Goal: Information Seeking & Learning: Learn about a topic

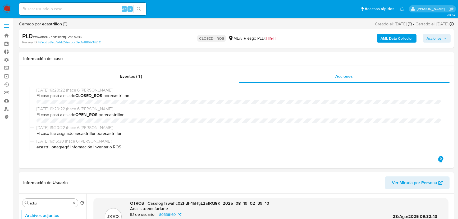
select select "10"
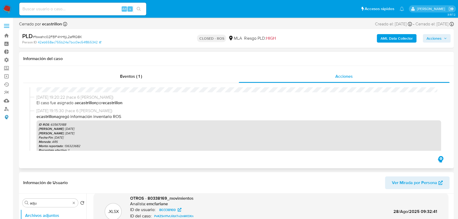
scroll to position [48, 0]
click at [438, 183] on icon "button" at bounding box center [440, 183] width 4 height 4
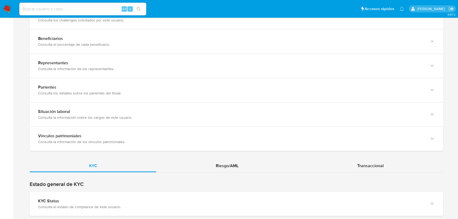
scroll to position [360, 0]
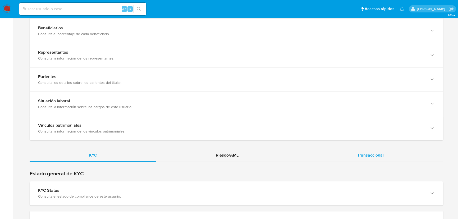
click at [370, 153] on span "Transaccional" at bounding box center [370, 155] width 26 height 6
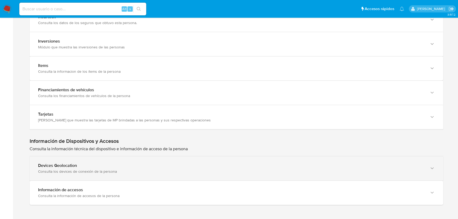
scroll to position [739, 0]
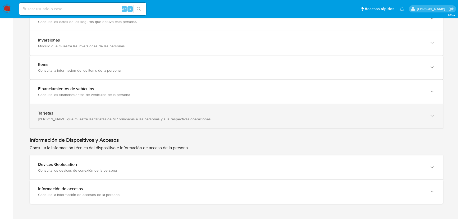
click at [80, 106] on div "Tarjetas Módulo que muestra las tarjetas de MP brindadas a las personas y sus r…" at bounding box center [237, 116] width 414 height 24
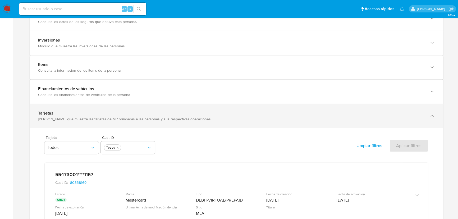
click at [56, 117] on div "Módulo que muestra las tarjetas de MP brindadas a las personas y sus respectiva…" at bounding box center [231, 119] width 386 height 5
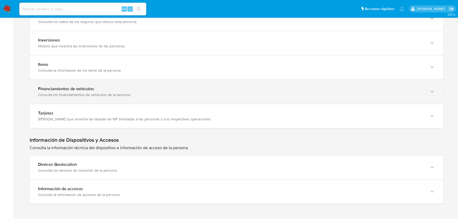
click at [54, 93] on div "Consulta los financiamientos de vehículos de la persona" at bounding box center [231, 94] width 386 height 5
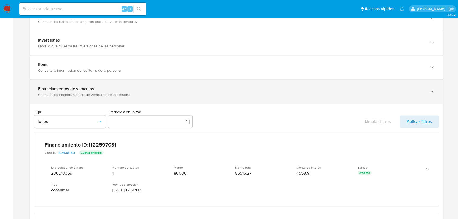
click at [54, 93] on div "Consulta los financiamientos de vehículos de la persona" at bounding box center [231, 94] width 386 height 5
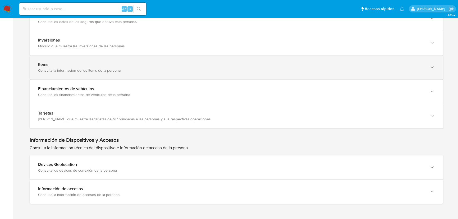
click at [54, 68] on div "Consulta la informacion de los items de la persona" at bounding box center [231, 70] width 386 height 5
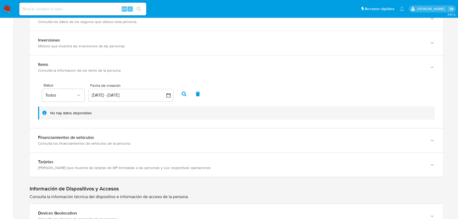
scroll to position [715, 0]
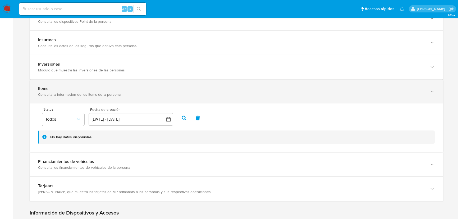
click at [58, 92] on div "Consulta la informacion de los items de la persona" at bounding box center [231, 94] width 386 height 5
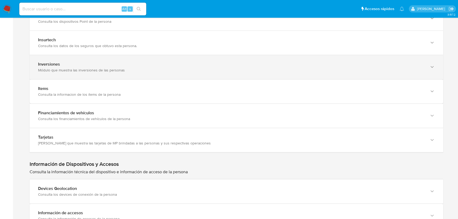
click at [57, 74] on div "Inversiones Módulo que muestra las inversiones de las personas" at bounding box center [237, 67] width 414 height 24
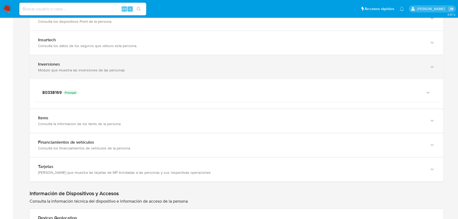
click at [56, 71] on div "Módulo que muestra las inversiones de las personas" at bounding box center [231, 70] width 386 height 5
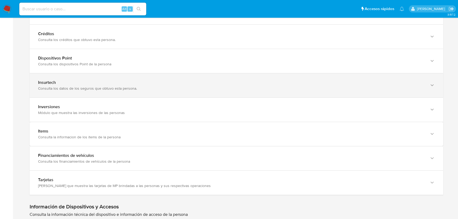
scroll to position [667, 0]
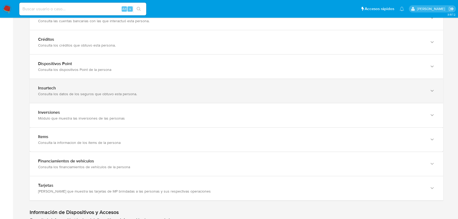
click at [63, 89] on div "Insurtech" at bounding box center [231, 87] width 386 height 5
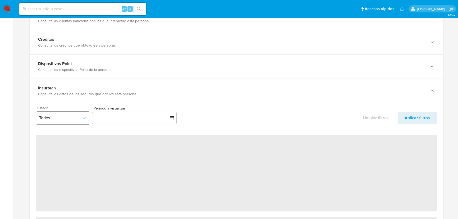
click at [62, 113] on button "Todos" at bounding box center [63, 118] width 54 height 13
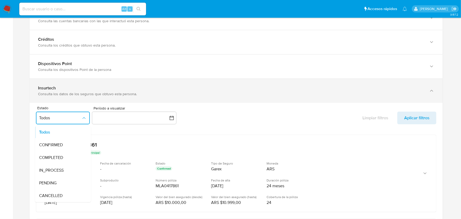
click at [58, 93] on div "Consulta los datos de los seguros que obtuvo esta persona." at bounding box center [231, 93] width 386 height 5
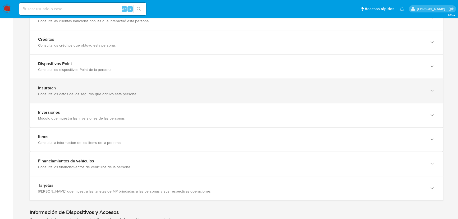
click at [58, 93] on div "Consulta los datos de los seguros que obtuvo esta persona." at bounding box center [231, 93] width 386 height 5
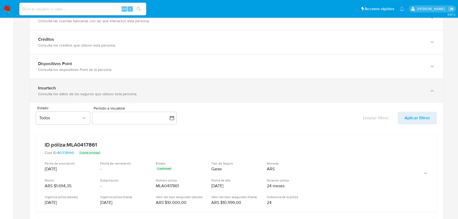
click at [58, 93] on div "Consulta los datos de los seguros que obtuvo esta persona." at bounding box center [231, 93] width 386 height 5
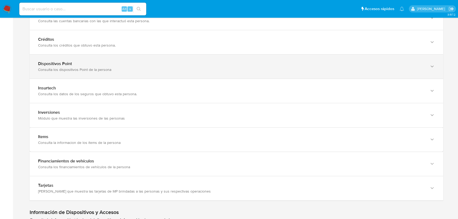
click at [56, 69] on div "Consulta los dispositivos Point de la persona" at bounding box center [231, 69] width 386 height 5
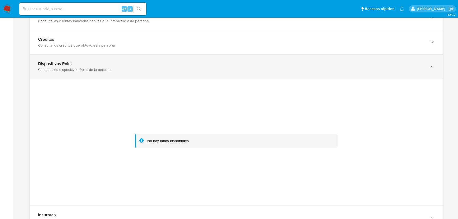
click at [56, 69] on div "Consulta los dispositivos Point de la persona" at bounding box center [231, 69] width 386 height 5
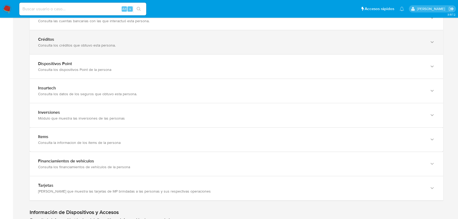
click at [58, 53] on div "Créditos Consulta los créditos que obtuvo esta persona." at bounding box center [237, 42] width 414 height 24
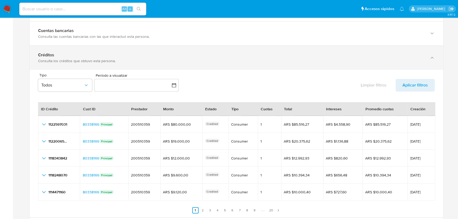
scroll to position [643, 0]
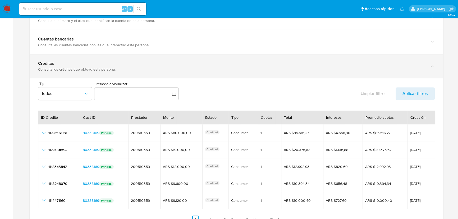
click at [62, 67] on div "Consulta los créditos que obtuvo esta persona." at bounding box center [231, 69] width 386 height 5
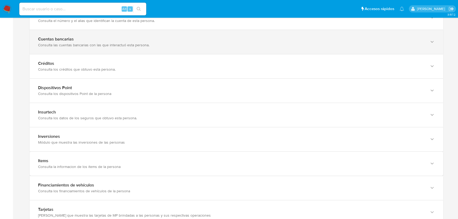
click at [61, 43] on div "Consulta las cuentas bancarias con las que interactuó esta persona." at bounding box center [231, 45] width 386 height 5
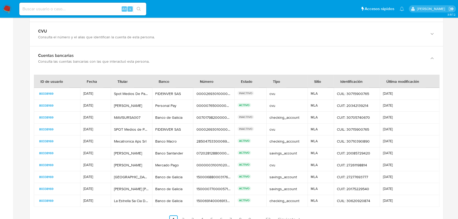
scroll to position [595, 0]
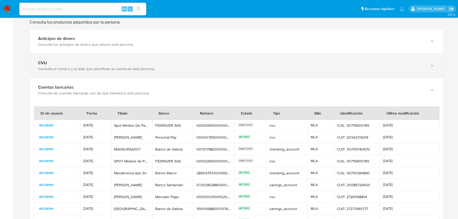
drag, startPoint x: 57, startPoint y: 90, endPoint x: 54, endPoint y: 58, distance: 32.2
click at [57, 91] on div "Consulta las cuentas bancarias con las que interactuó esta persona." at bounding box center [231, 93] width 386 height 5
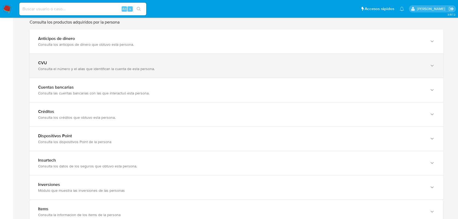
click at [54, 54] on div "CVU Consulta el número y el alias que identifican la cuenta de esta persona." at bounding box center [237, 66] width 414 height 24
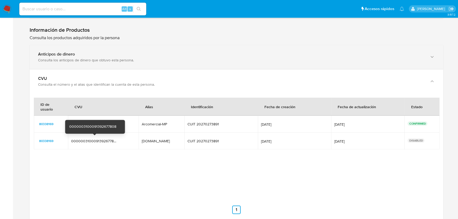
scroll to position [571, 0]
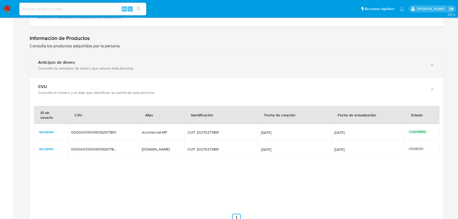
click at [72, 68] on div "Consulta los anticipos de dinero que obtuvo esta persona." at bounding box center [231, 68] width 386 height 5
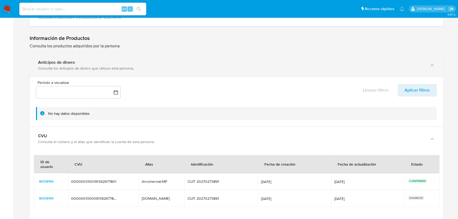
click at [72, 68] on div "Consulta los anticipos de dinero que obtuvo esta persona." at bounding box center [231, 68] width 386 height 5
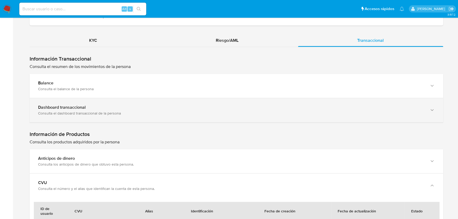
scroll to position [475, 0]
click at [104, 108] on div "Dashboard transaccional" at bounding box center [231, 107] width 386 height 5
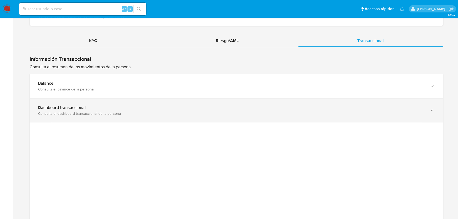
click at [104, 108] on div "Dashboard transaccional" at bounding box center [231, 107] width 386 height 5
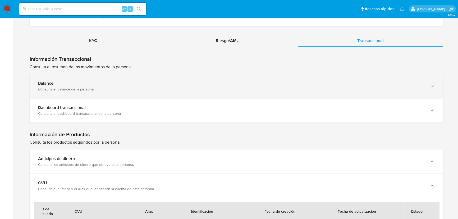
click at [95, 89] on div "Consulta el balance de la persona" at bounding box center [231, 89] width 386 height 5
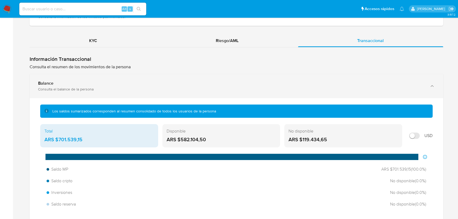
click at [95, 89] on div "Consulta el balance de la persona" at bounding box center [231, 89] width 386 height 5
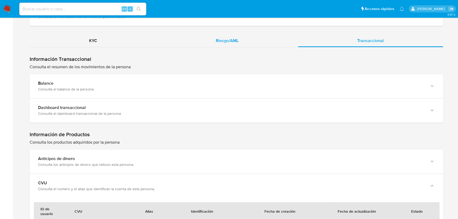
click at [242, 34] on div "Riesgo/AML" at bounding box center [226, 40] width 141 height 13
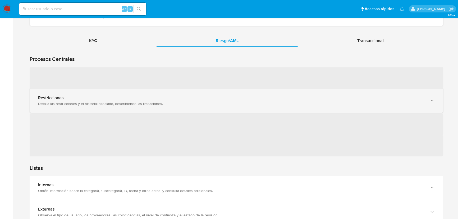
click at [106, 99] on div "Restricciones" at bounding box center [231, 97] width 386 height 5
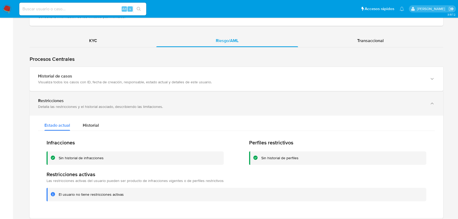
click at [96, 98] on div "Restricciones" at bounding box center [231, 100] width 386 height 5
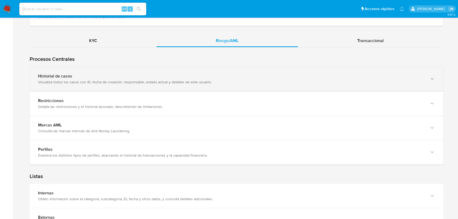
click at [84, 77] on div "Historial de casos" at bounding box center [231, 76] width 386 height 5
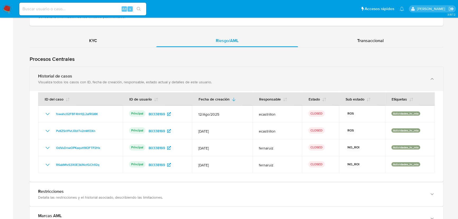
click at [84, 77] on div "Historial de casos" at bounding box center [231, 76] width 386 height 5
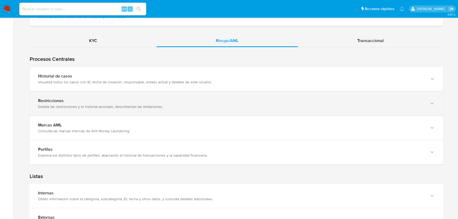
scroll to position [499, 0]
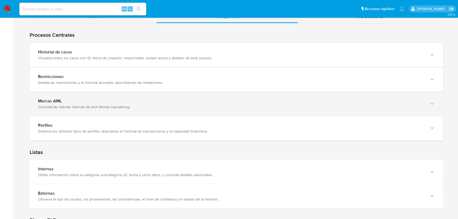
click at [87, 101] on div "Marcas AML" at bounding box center [231, 100] width 386 height 5
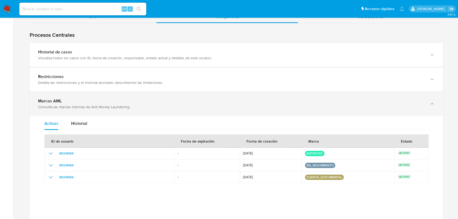
click at [87, 101] on div "Marcas AML" at bounding box center [231, 100] width 386 height 5
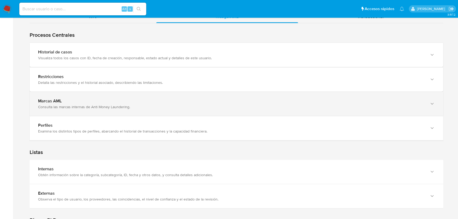
scroll to position [523, 0]
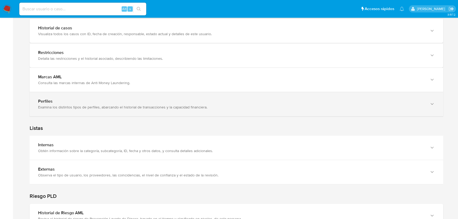
click at [87, 109] on div "Perfiles Examina los distintos tipos de perfiles, abarcando el historial de tra…" at bounding box center [237, 104] width 414 height 24
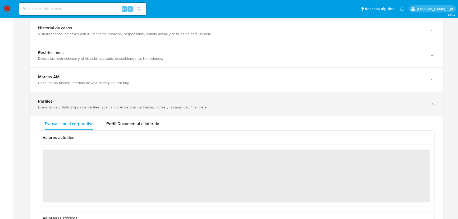
click at [87, 109] on div "Perfiles Examina los distintos tipos de perfiles, abarcando el historial de tra…" at bounding box center [237, 104] width 414 height 24
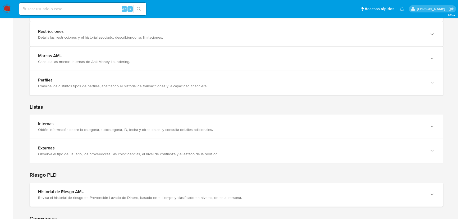
scroll to position [571, 0]
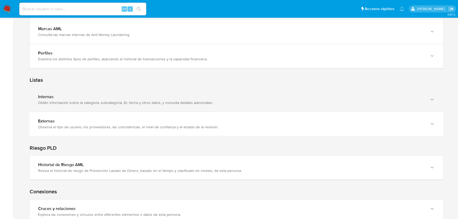
click at [84, 101] on div "Obtén información sobre la categoría, subcategoría, ID, fecha y otros datos, y …" at bounding box center [231, 102] width 386 height 5
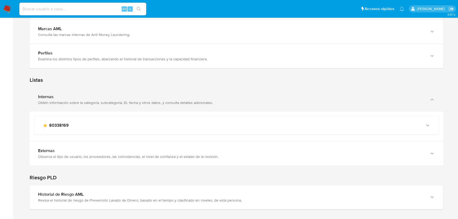
click at [84, 101] on div "Obtén información sobre la categoría, subcategoría, ID, fecha y otros datos, y …" at bounding box center [231, 102] width 386 height 5
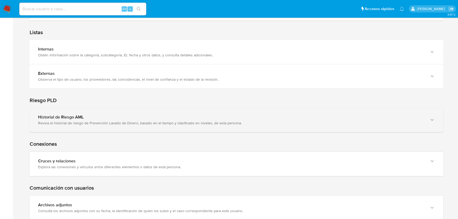
scroll to position [619, 0]
click at [86, 116] on div "Historial de Riesgo AML" at bounding box center [231, 116] width 386 height 5
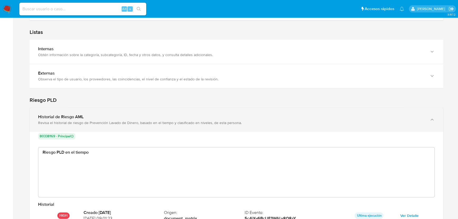
scroll to position [40, 387]
click at [86, 116] on div "Historial de Riesgo AML" at bounding box center [231, 116] width 386 height 5
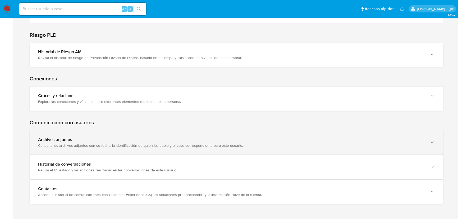
click at [91, 143] on div "Consulta los archivos adjuntos con su fecha, la identificación de quien los sub…" at bounding box center [231, 145] width 386 height 5
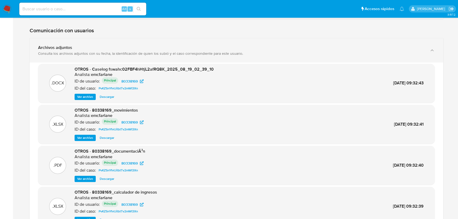
click at [68, 52] on div "Consulta los archivos adjuntos con su fecha, la identificación de quien los sub…" at bounding box center [231, 53] width 386 height 5
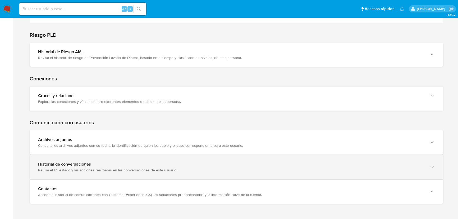
click at [87, 165] on div "Historial de conversaciones" at bounding box center [231, 164] width 386 height 5
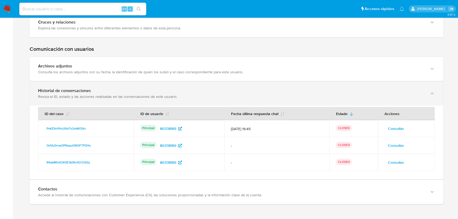
click at [82, 90] on div "Historial de conversaciones" at bounding box center [231, 90] width 386 height 5
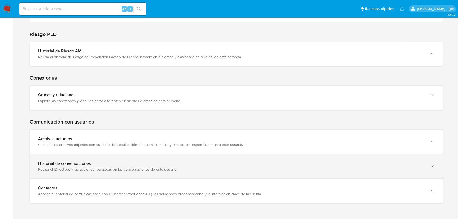
scroll to position [684, 0]
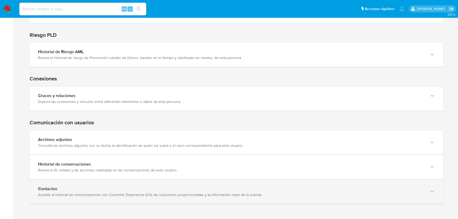
click at [87, 192] on div "Accede al historial de comunicaciones con Customer Experience (CX), las solucio…" at bounding box center [231, 194] width 386 height 5
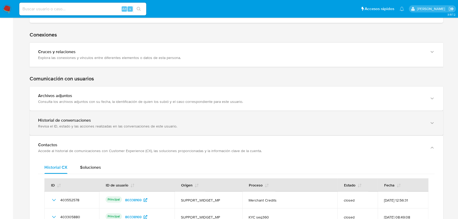
scroll to position [804, 0]
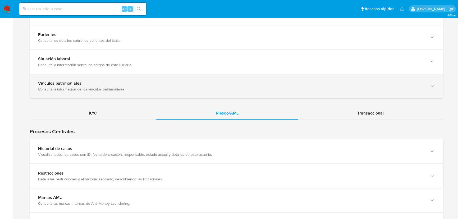
click at [382, 103] on div "KYC Riesgo/AML Transaccional Procesos Centrales Restricciones Detalla las restr…" at bounding box center [237, 145] width 414 height 972
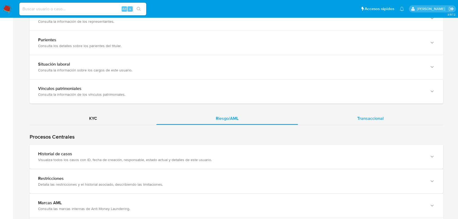
click at [378, 116] on span "Transaccional" at bounding box center [370, 118] width 26 height 6
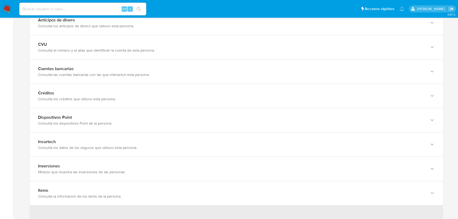
scroll to position [638, 0]
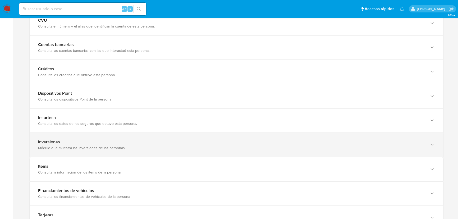
click at [51, 143] on b "Inversiones" at bounding box center [49, 142] width 22 height 6
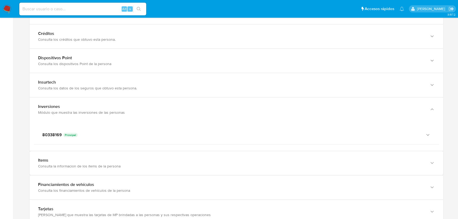
scroll to position [686, 0]
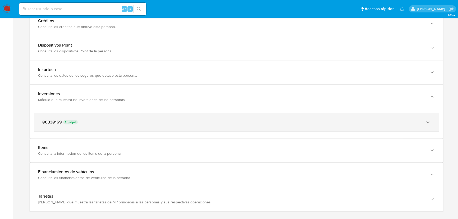
click at [110, 120] on div "80338169 Principal" at bounding box center [231, 122] width 378 height 5
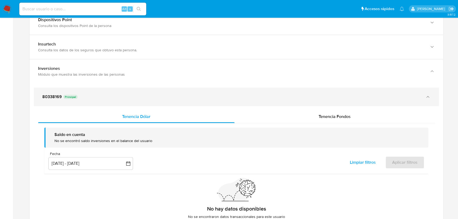
scroll to position [710, 0]
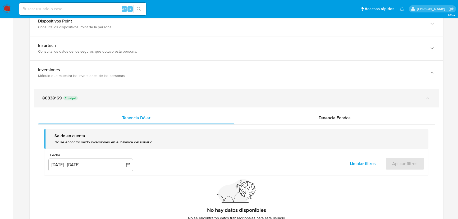
click at [99, 97] on div "80338169 Principal" at bounding box center [231, 97] width 378 height 5
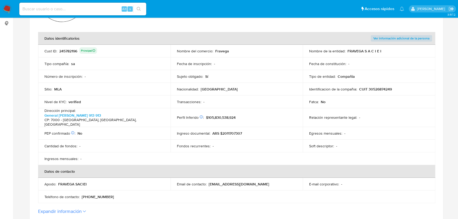
scroll to position [150, 0]
